Goal: Information Seeking & Learning: Find specific page/section

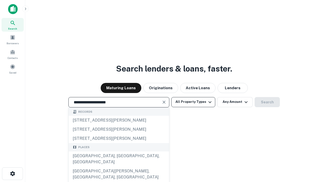
click at [119, 166] on div "[GEOGRAPHIC_DATA], [GEOGRAPHIC_DATA], [GEOGRAPHIC_DATA]" at bounding box center [119, 158] width 100 height 15
click at [193, 102] on button "All Property Types" at bounding box center [193, 102] width 44 height 10
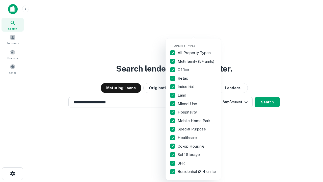
type input "**********"
click at [197, 42] on button "button" at bounding box center [198, 42] width 56 height 0
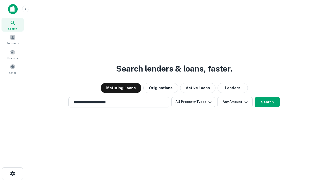
scroll to position [3, 61]
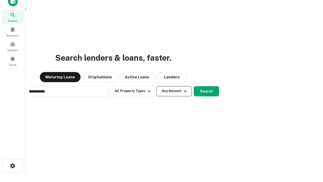
click at [157, 86] on button "Any Amount" at bounding box center [174, 91] width 35 height 10
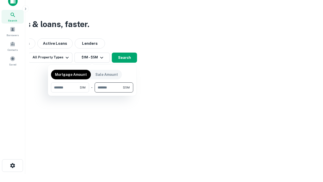
type input "*******"
click at [92, 92] on button "button" at bounding box center [92, 92] width 82 height 0
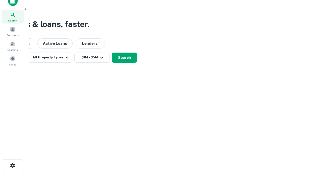
scroll to position [3, 93]
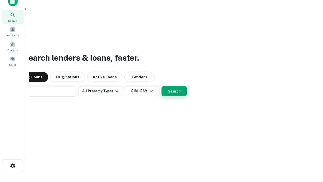
click at [162, 86] on button "Search" at bounding box center [174, 91] width 25 height 10
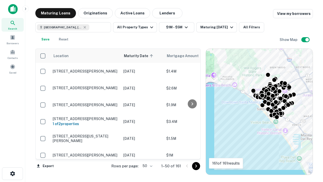
click at [147, 166] on body "Search Borrowers Contacts Saved Maturing Loans Originations Active Loans Lender…" at bounding box center [161, 91] width 323 height 182
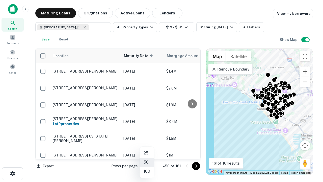
click at [147, 153] on li "25" at bounding box center [147, 152] width 15 height 9
